Goal: Check status: Check status

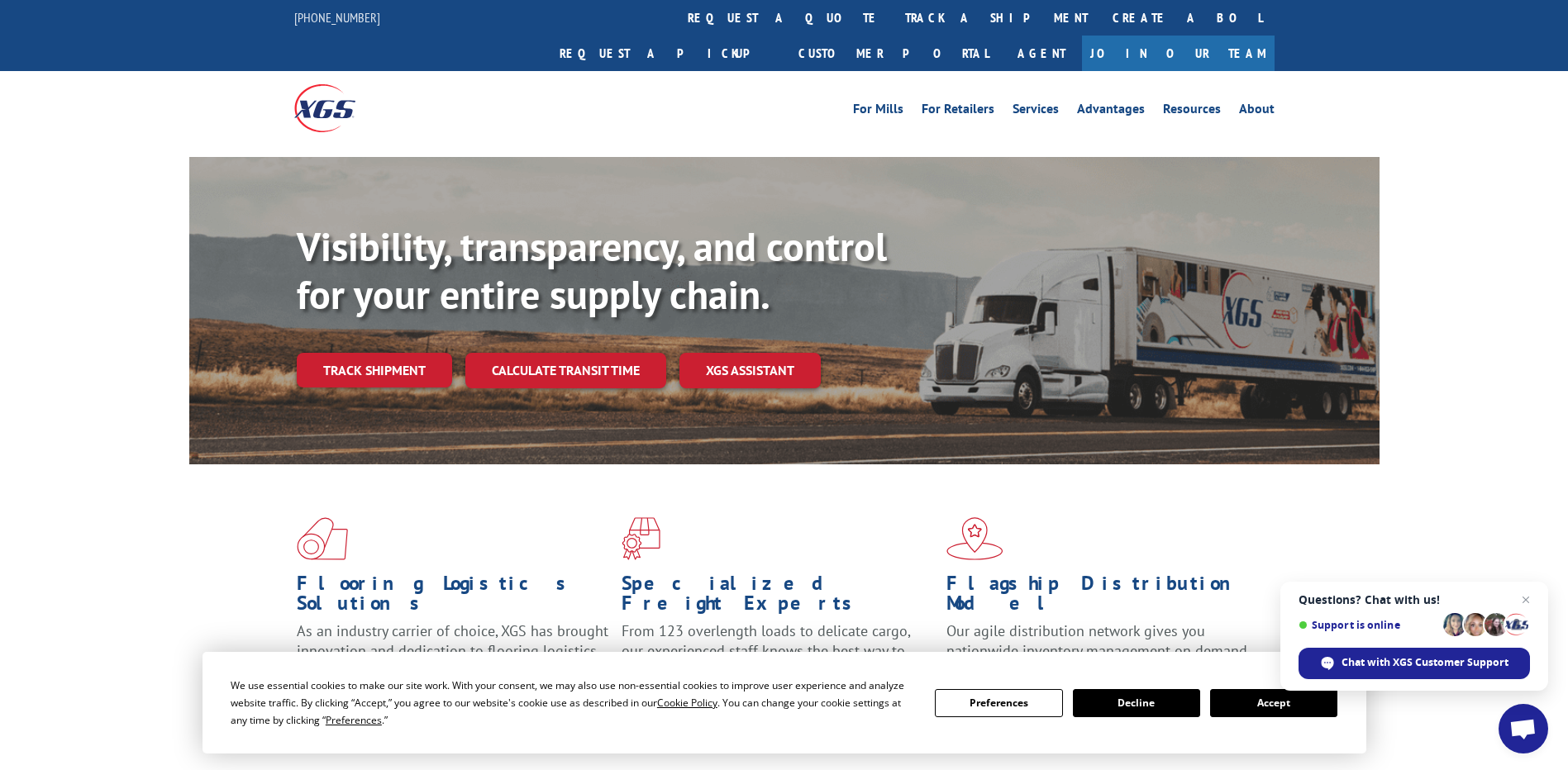
click at [1253, 36] on link "Join Our Team" at bounding box center [1177, 54] width 192 height 36
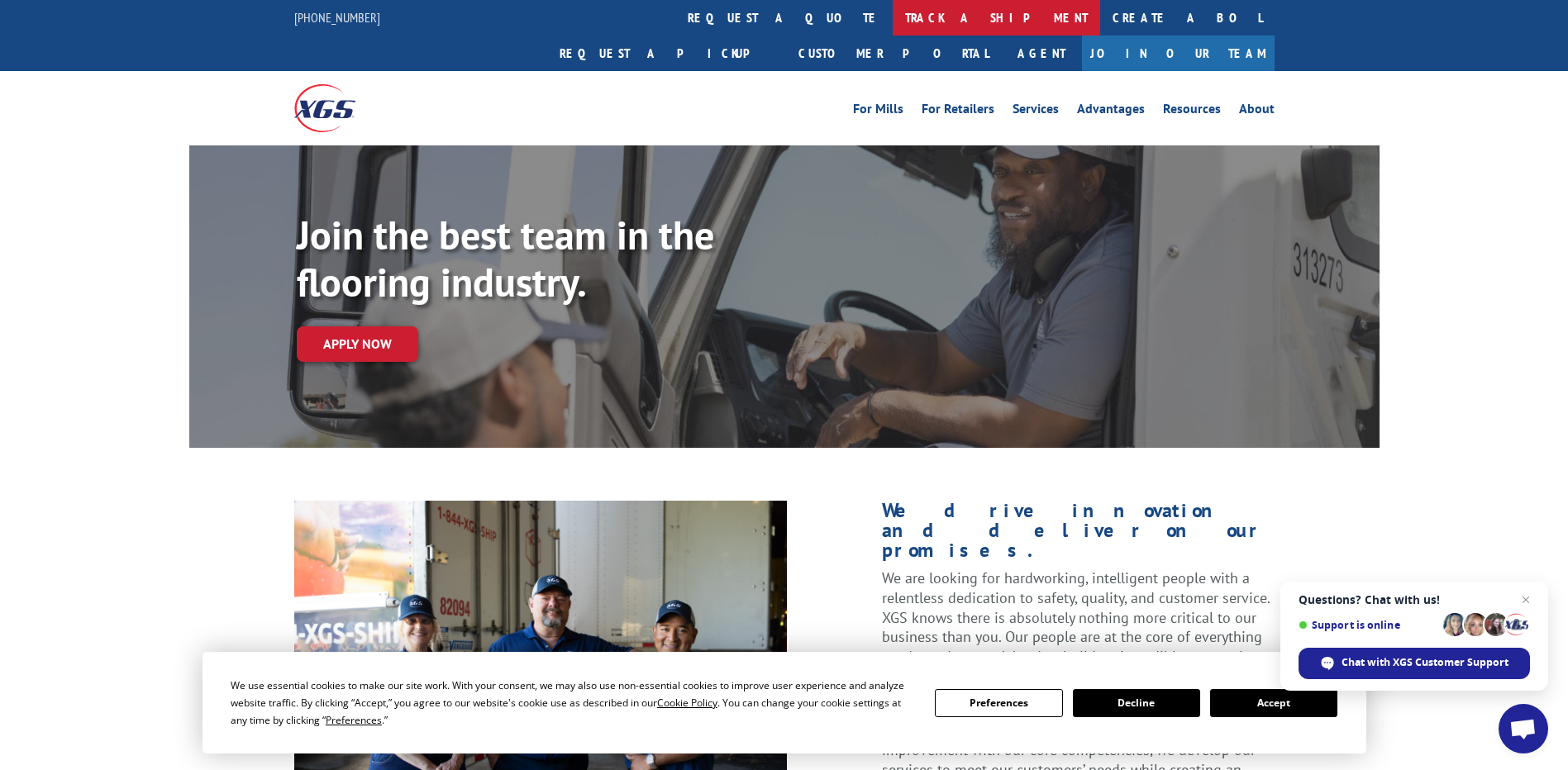
click at [893, 21] on link "track a shipment" at bounding box center [996, 18] width 208 height 36
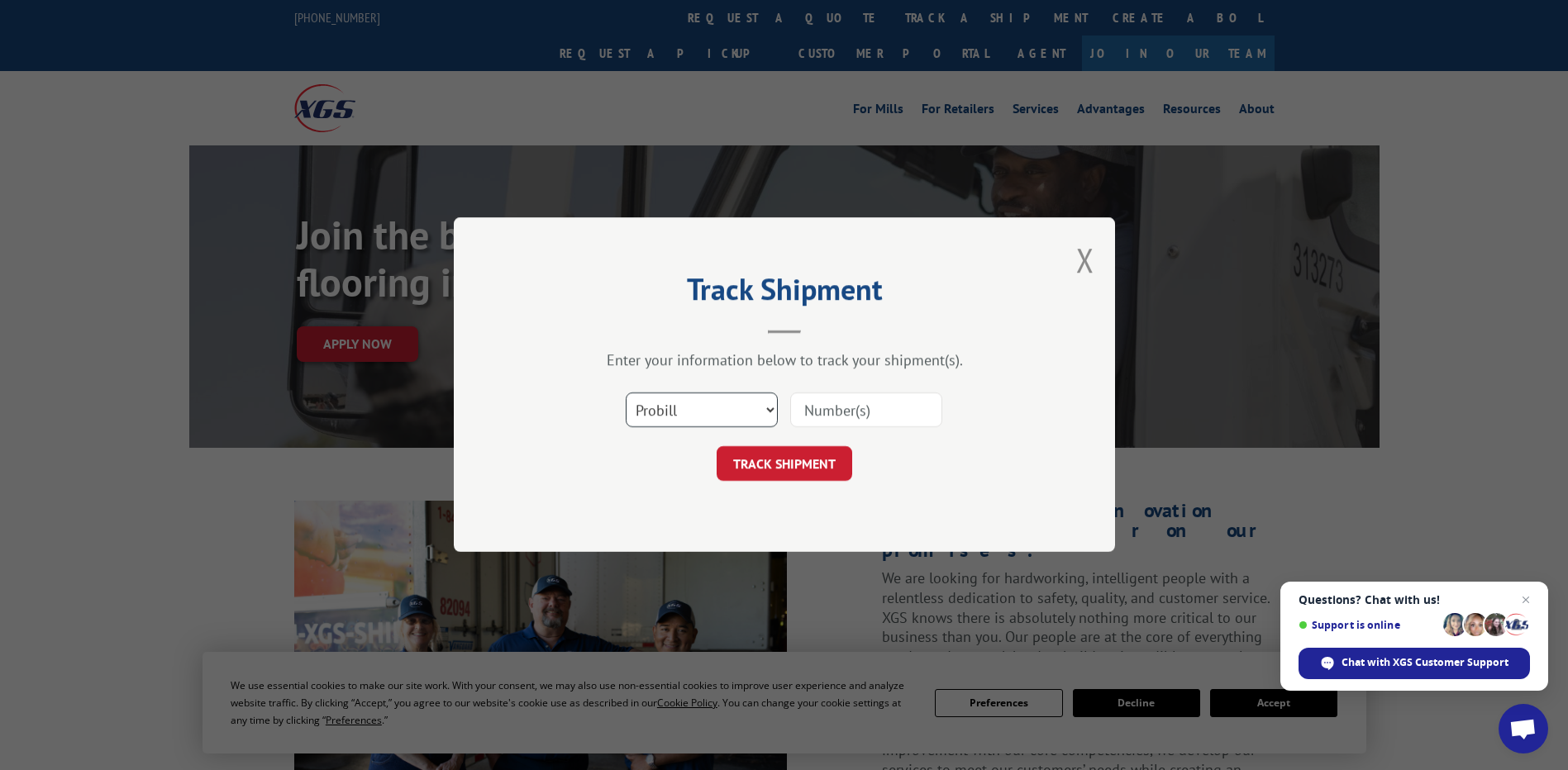
click at [682, 405] on select "Select category... Probill BOL PO" at bounding box center [701, 410] width 152 height 35
click at [625, 393] on select "Select category... Probill BOL PO" at bounding box center [701, 410] width 152 height 35
click at [813, 410] on input at bounding box center [866, 410] width 152 height 35
paste input "15576262"
type input "15576262"
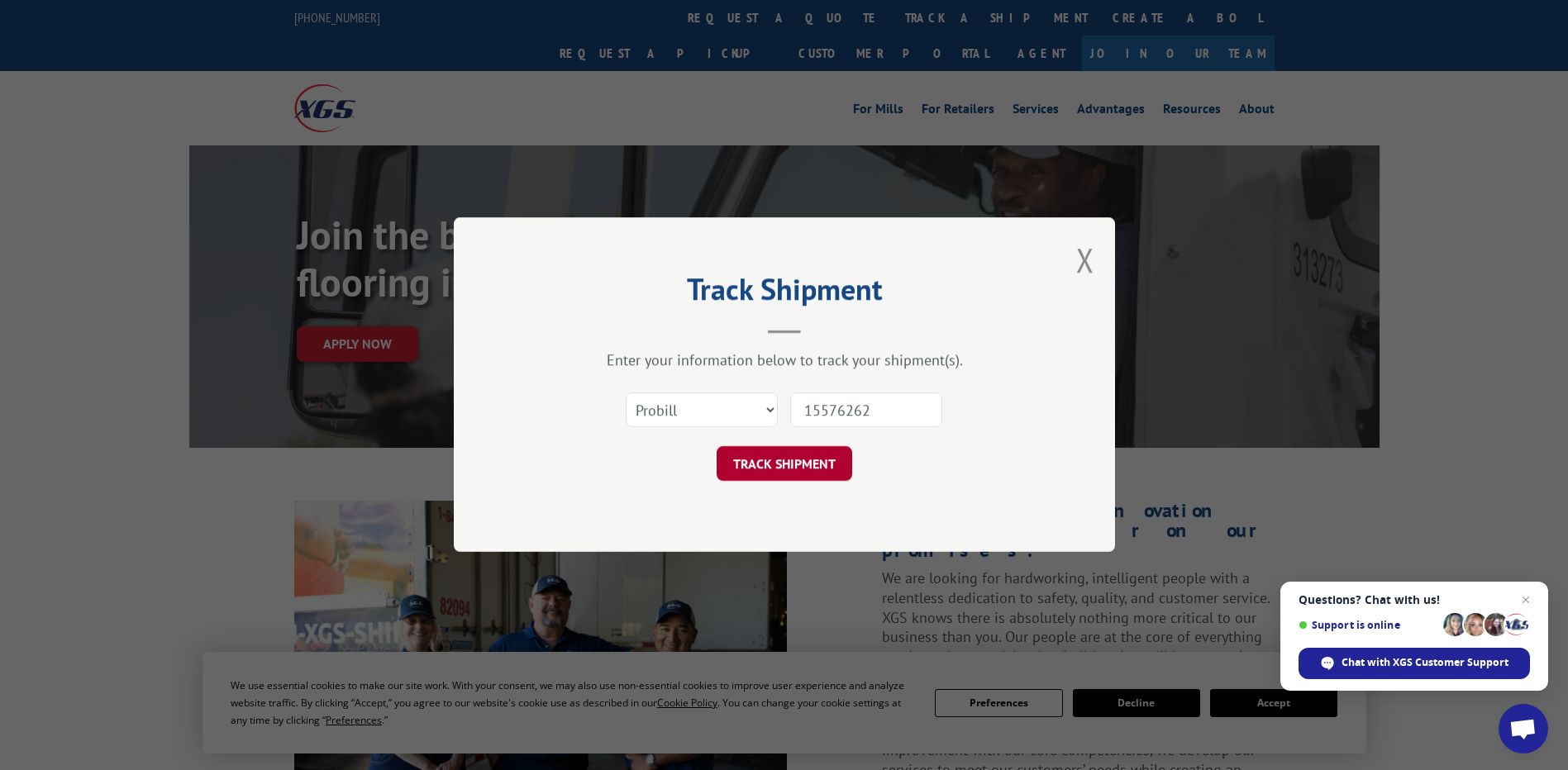
click at [817, 461] on button "TRACK SHIPMENT" at bounding box center [784, 464] width 136 height 35
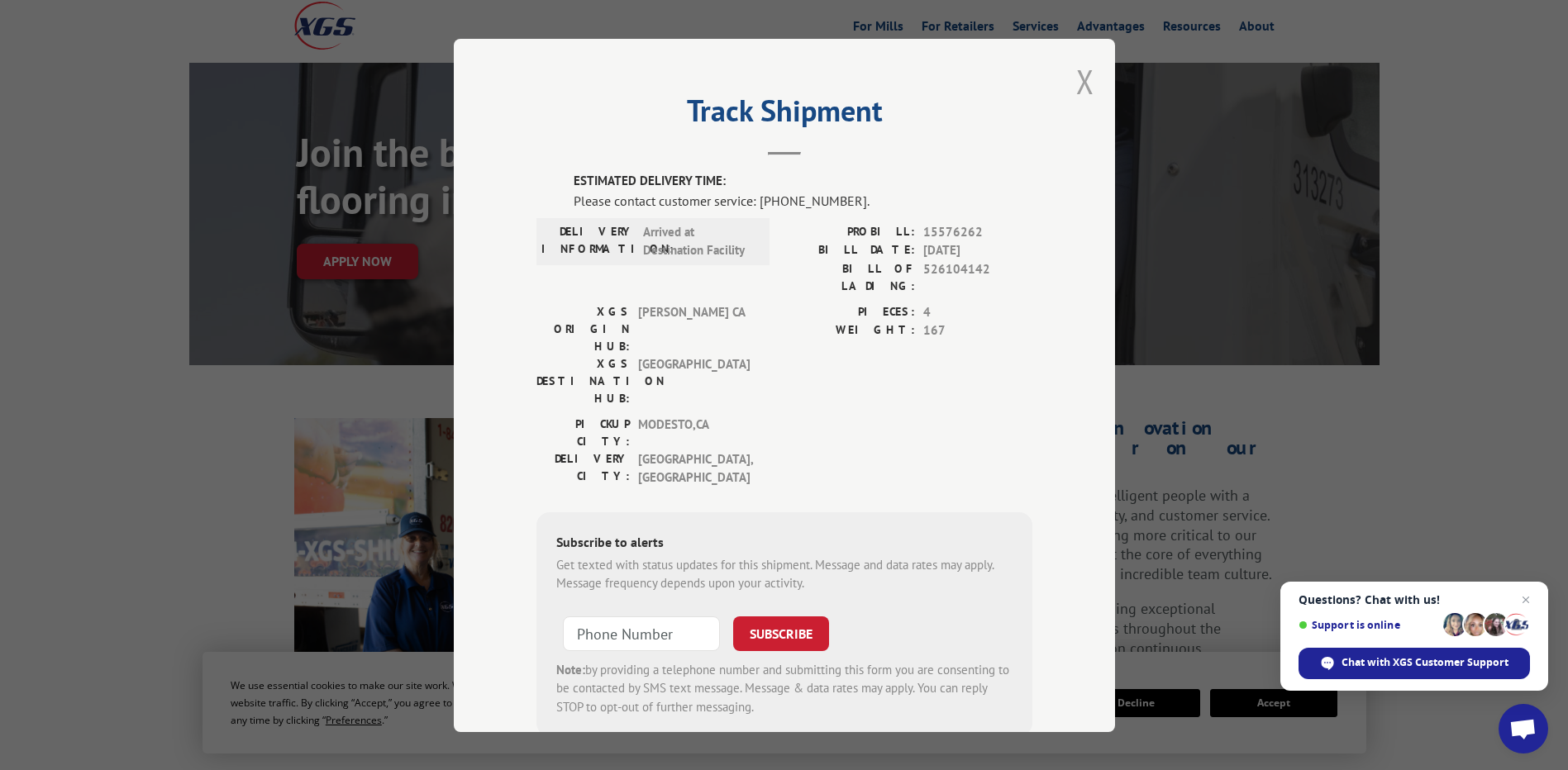
click at [1076, 92] on button "Close modal" at bounding box center [1085, 81] width 18 height 44
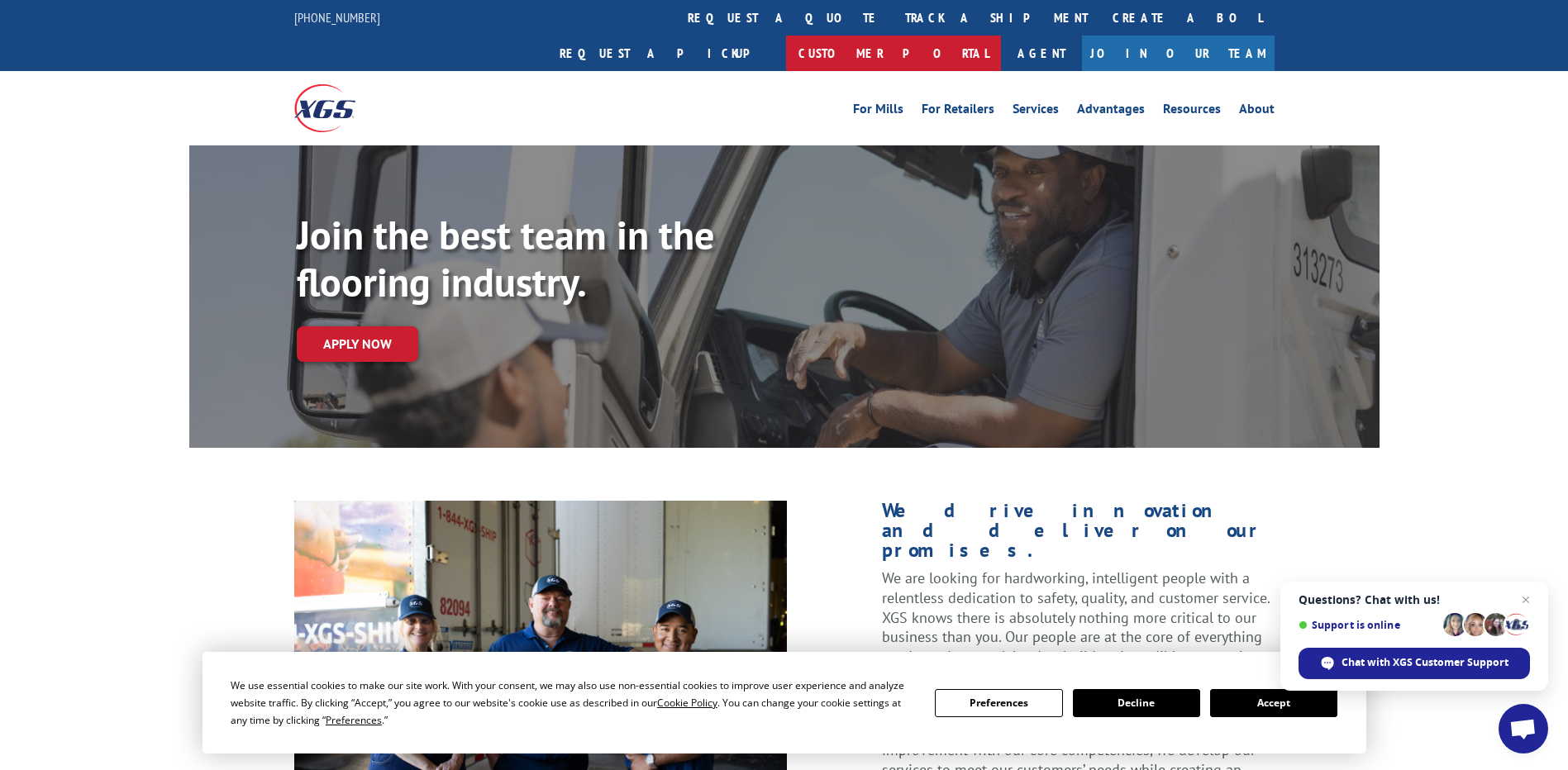
click at [1001, 36] on link "Customer Portal" at bounding box center [894, 54] width 215 height 36
